Goal: Task Accomplishment & Management: Manage account settings

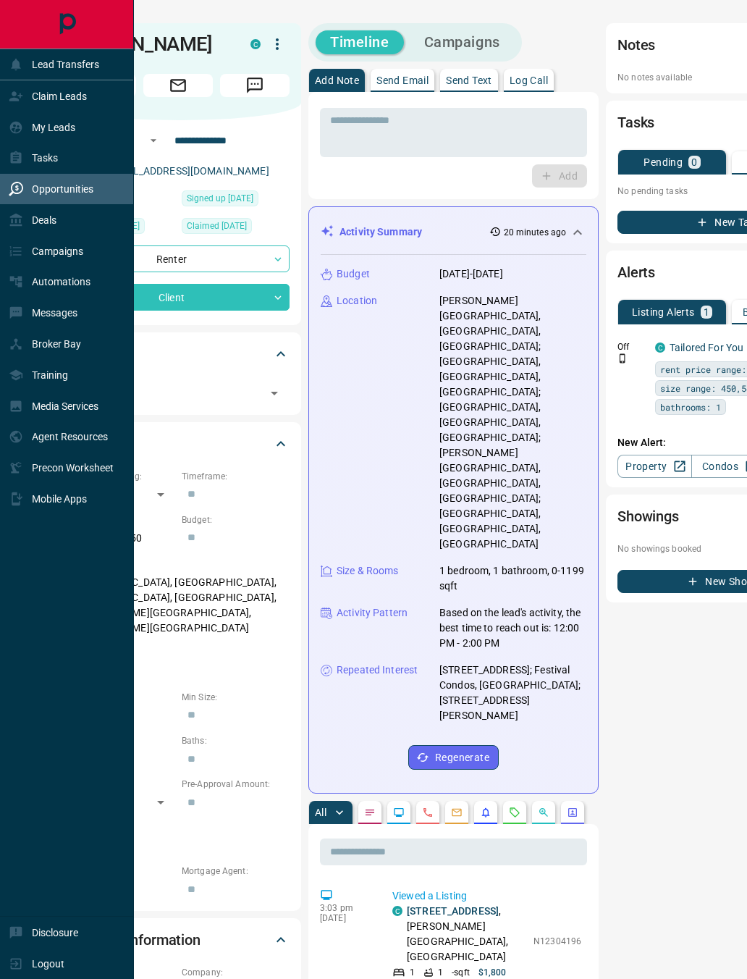
click at [14, 187] on div "Opportunities" at bounding box center [51, 189] width 85 height 24
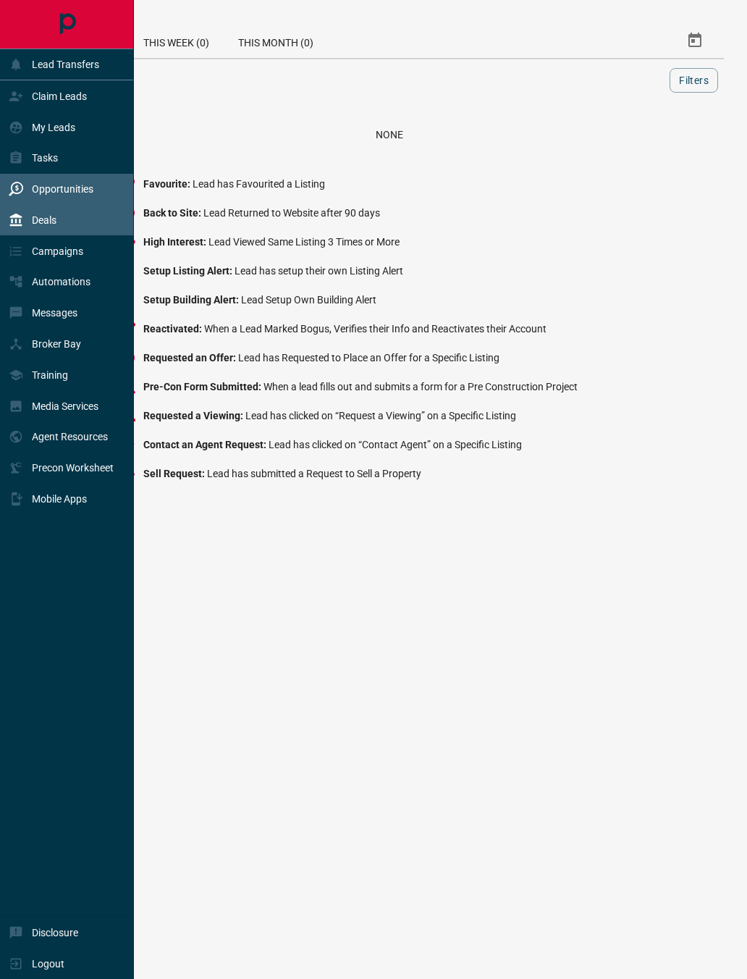
click at [54, 226] on p "Deals" at bounding box center [44, 220] width 25 height 12
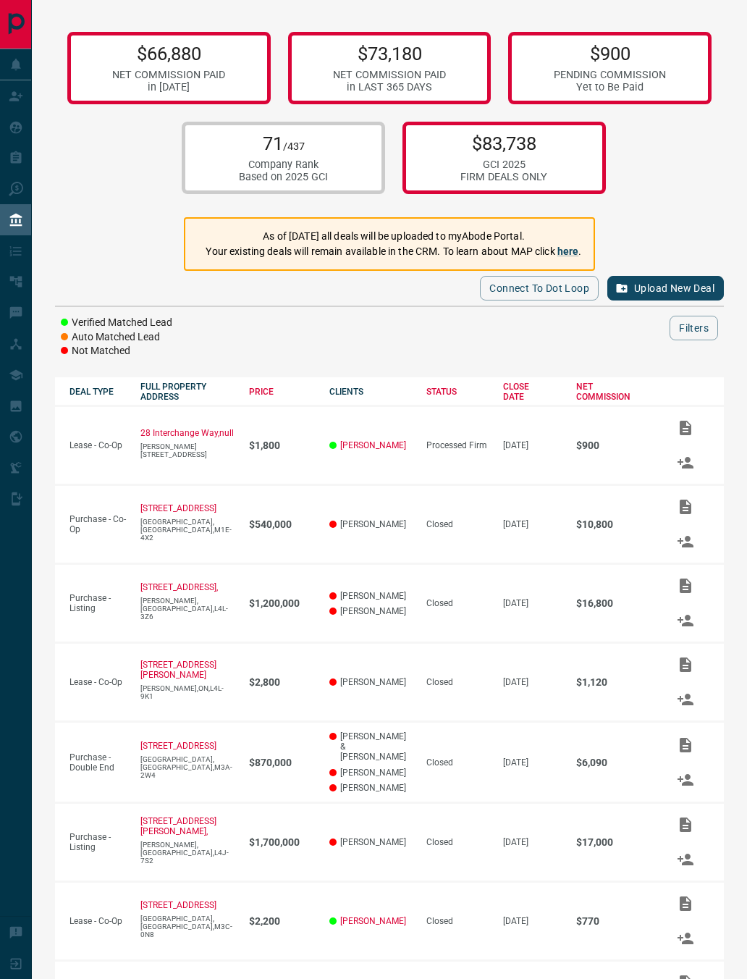
click at [332, 307] on div "Connect to Dot Loop Upload New Deal" at bounding box center [389, 289] width 669 height 36
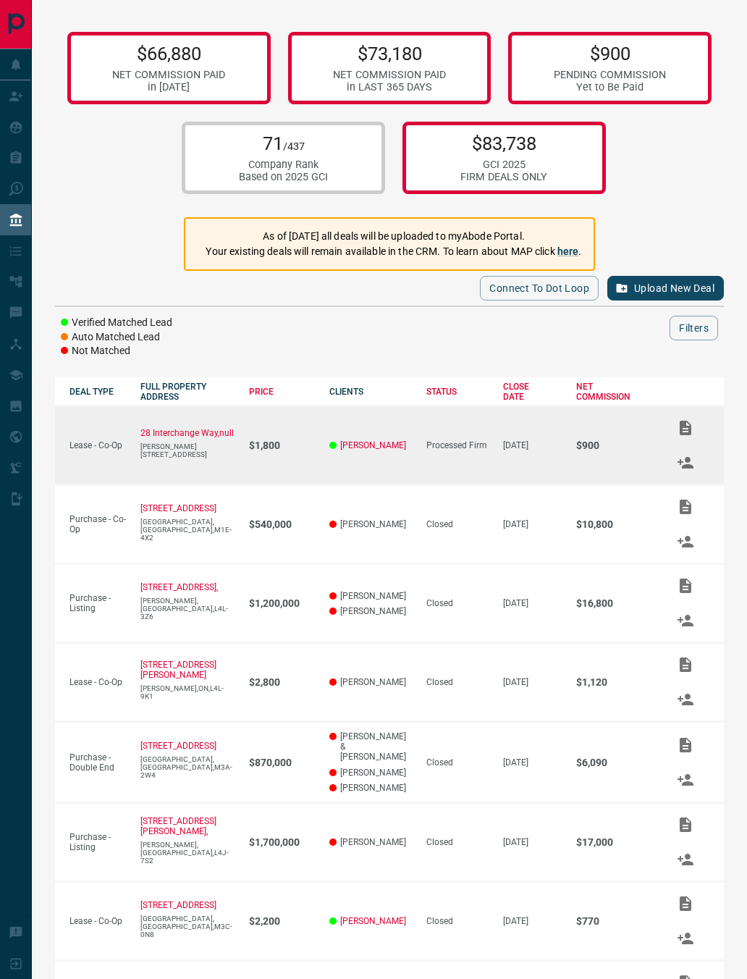
click at [452, 450] on div "Processed Firm" at bounding box center [457, 445] width 62 height 10
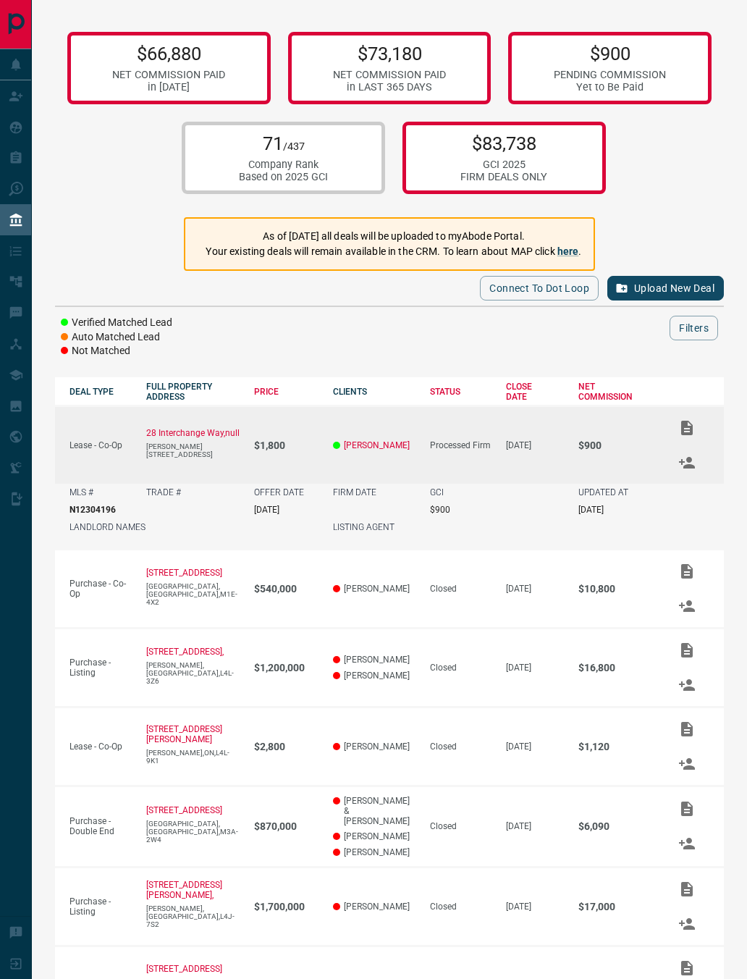
click at [451, 446] on div "Processed Firm" at bounding box center [460, 445] width 61 height 10
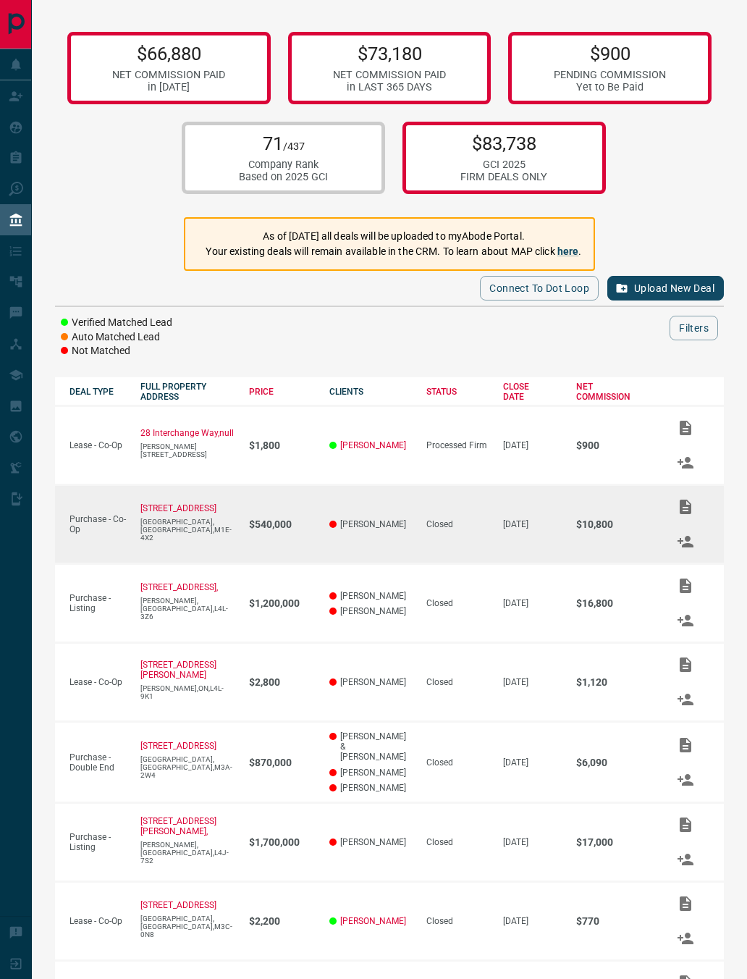
click at [375, 541] on td "[PERSON_NAME]" at bounding box center [363, 524] width 97 height 79
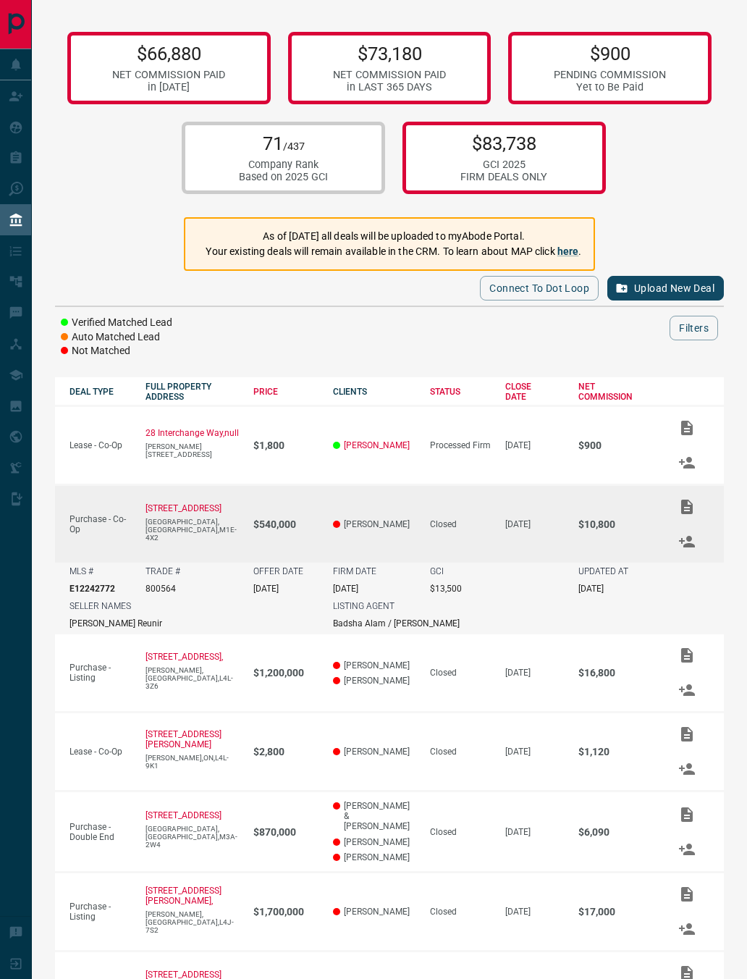
click at [662, 599] on table "DEAL TYPE FULL PROPERTY ADDRESS PRICE CLIENTS STATUS CLOSE DATE NET COMMISSION …" at bounding box center [389, 821] width 669 height 888
click at [679, 550] on icon "Match Clients" at bounding box center [686, 541] width 17 height 17
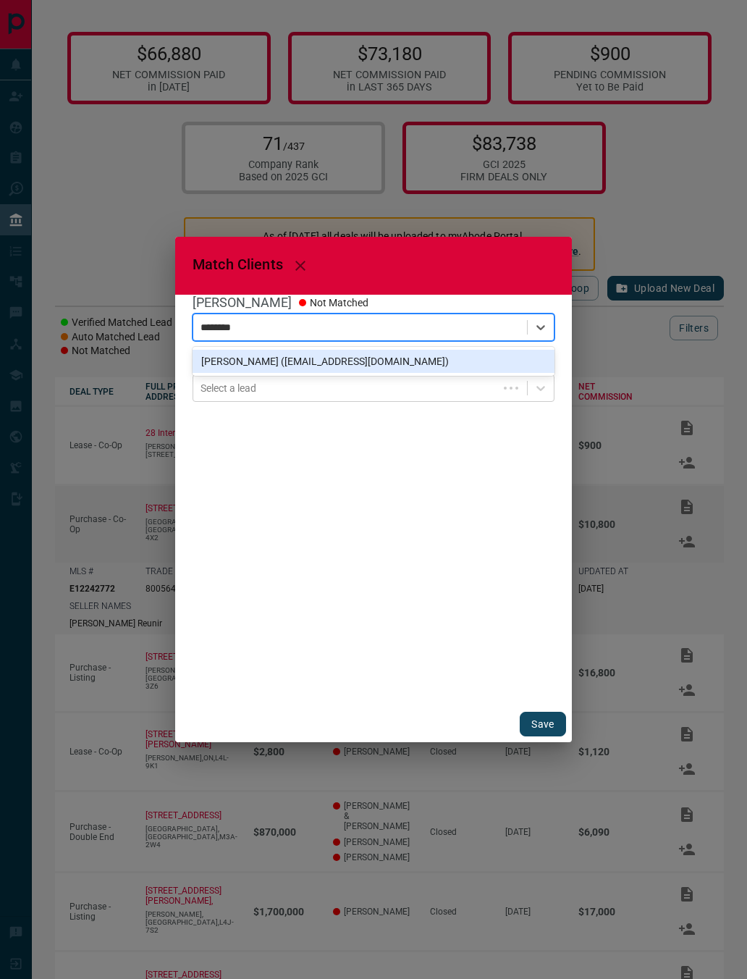
click at [287, 358] on div "[PERSON_NAME] ([EMAIL_ADDRESS][DOMAIN_NAME])" at bounding box center [374, 361] width 362 height 23
type input "********"
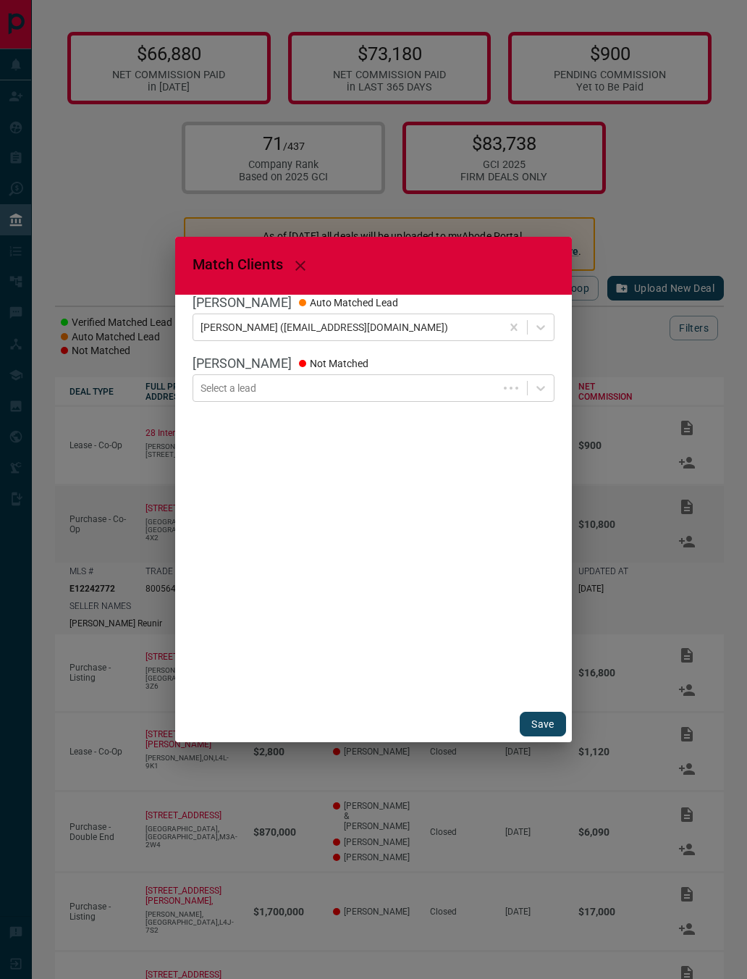
click at [528, 719] on button "Save" at bounding box center [543, 723] width 46 height 25
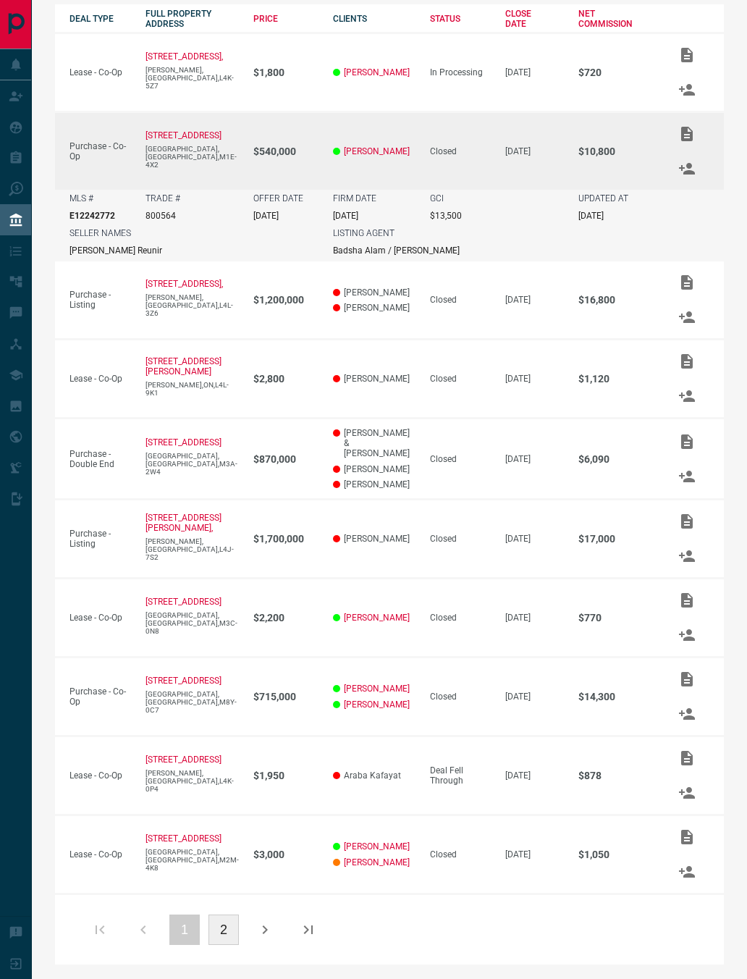
scroll to position [415, 0]
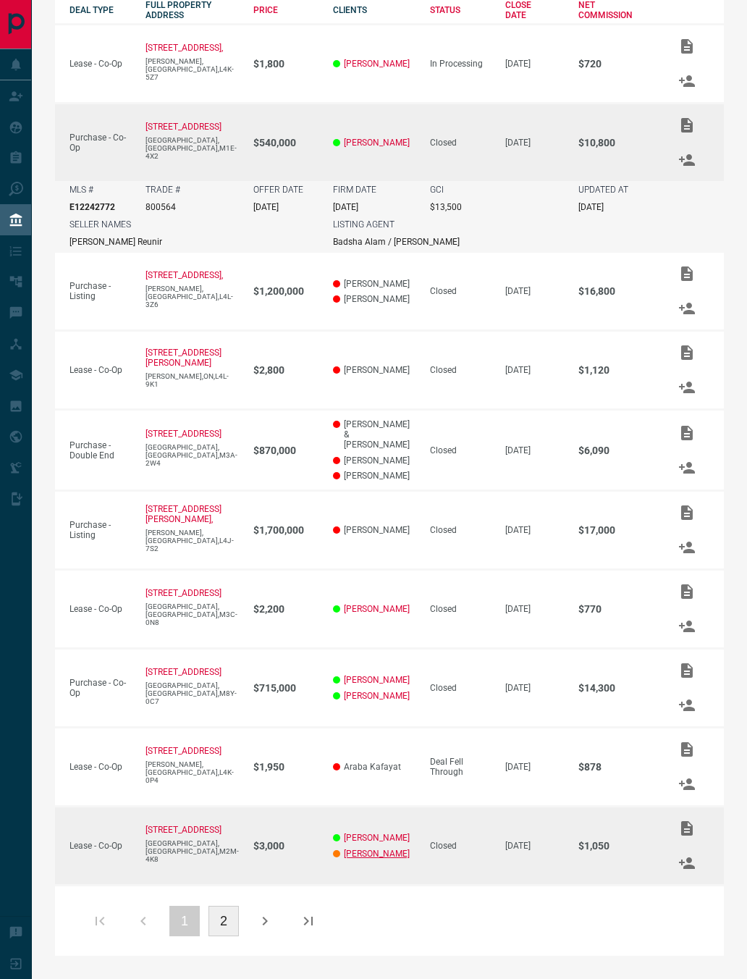
click at [355, 857] on link "[PERSON_NAME]" at bounding box center [377, 853] width 66 height 10
